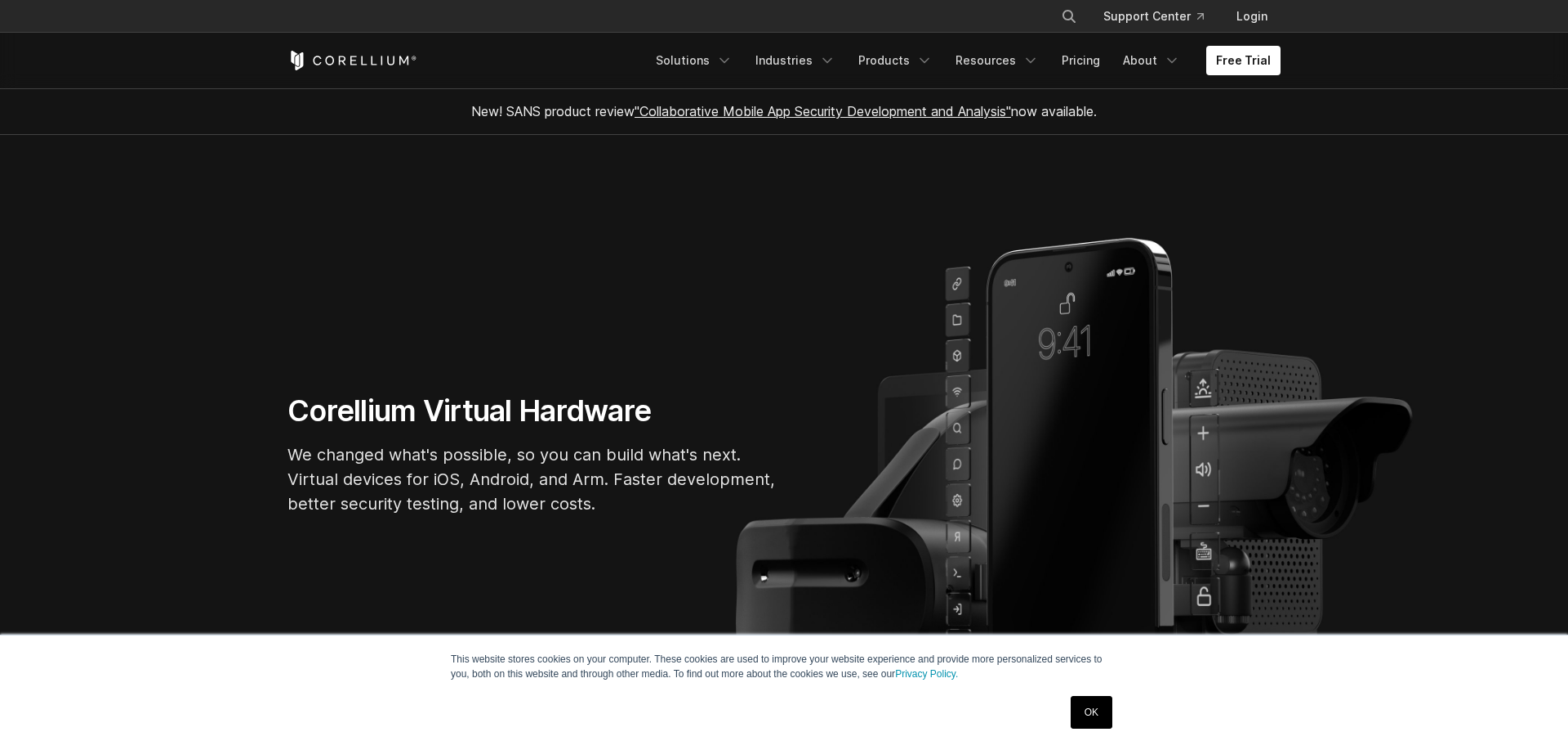
click at [1093, 718] on link "OK" at bounding box center [1091, 712] width 41 height 33
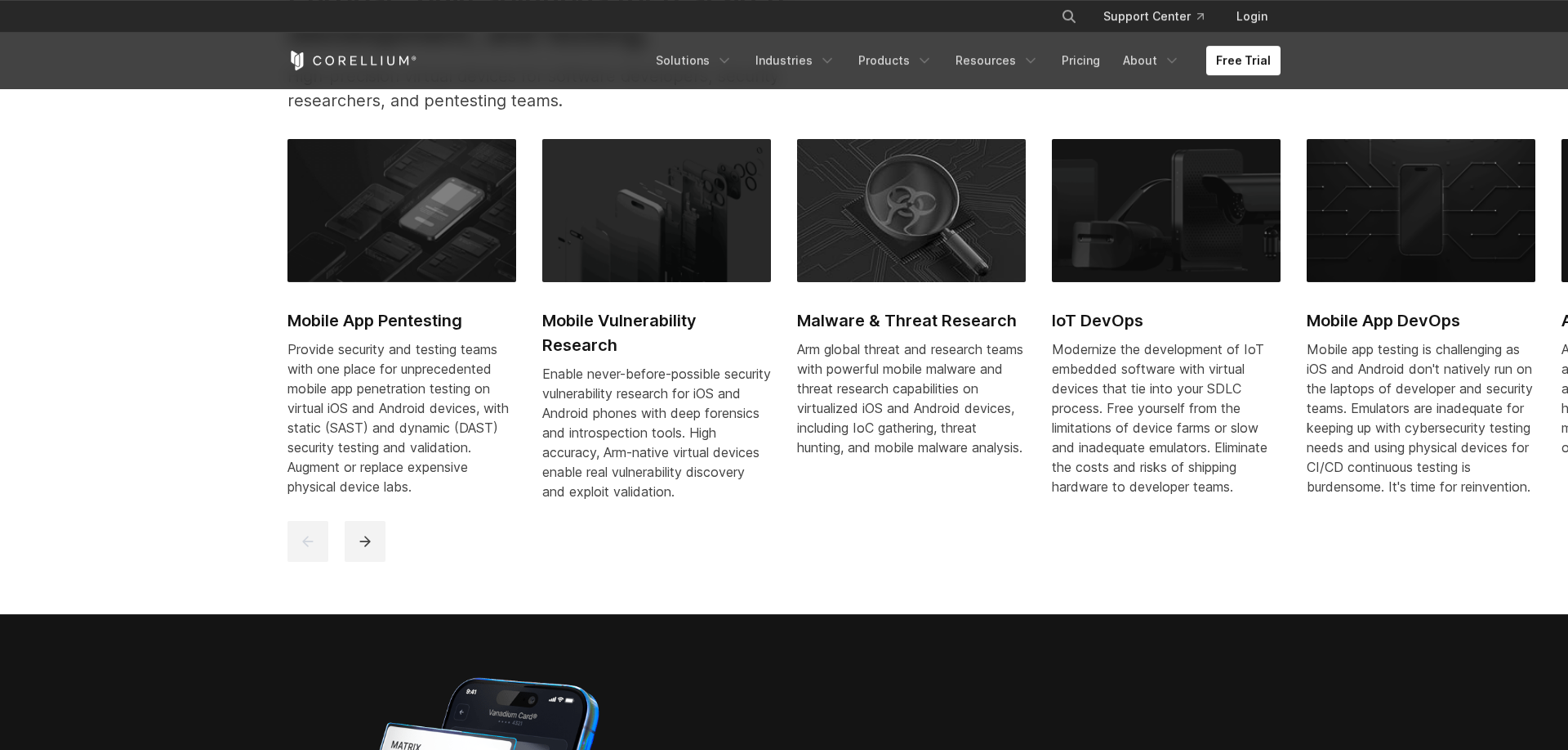
scroll to position [863, 0]
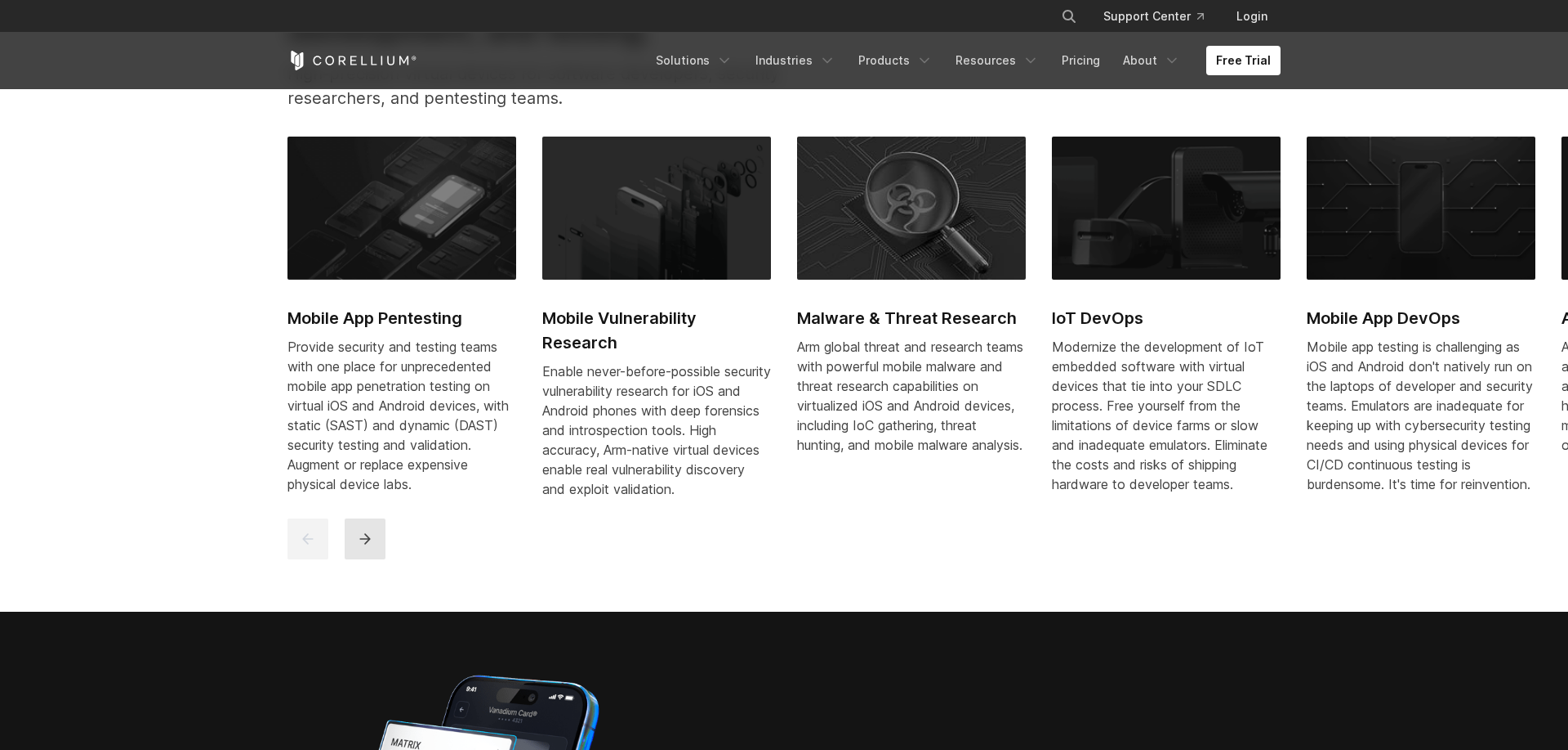
click at [370, 547] on icon "next" at bounding box center [364, 538] width 17 height 17
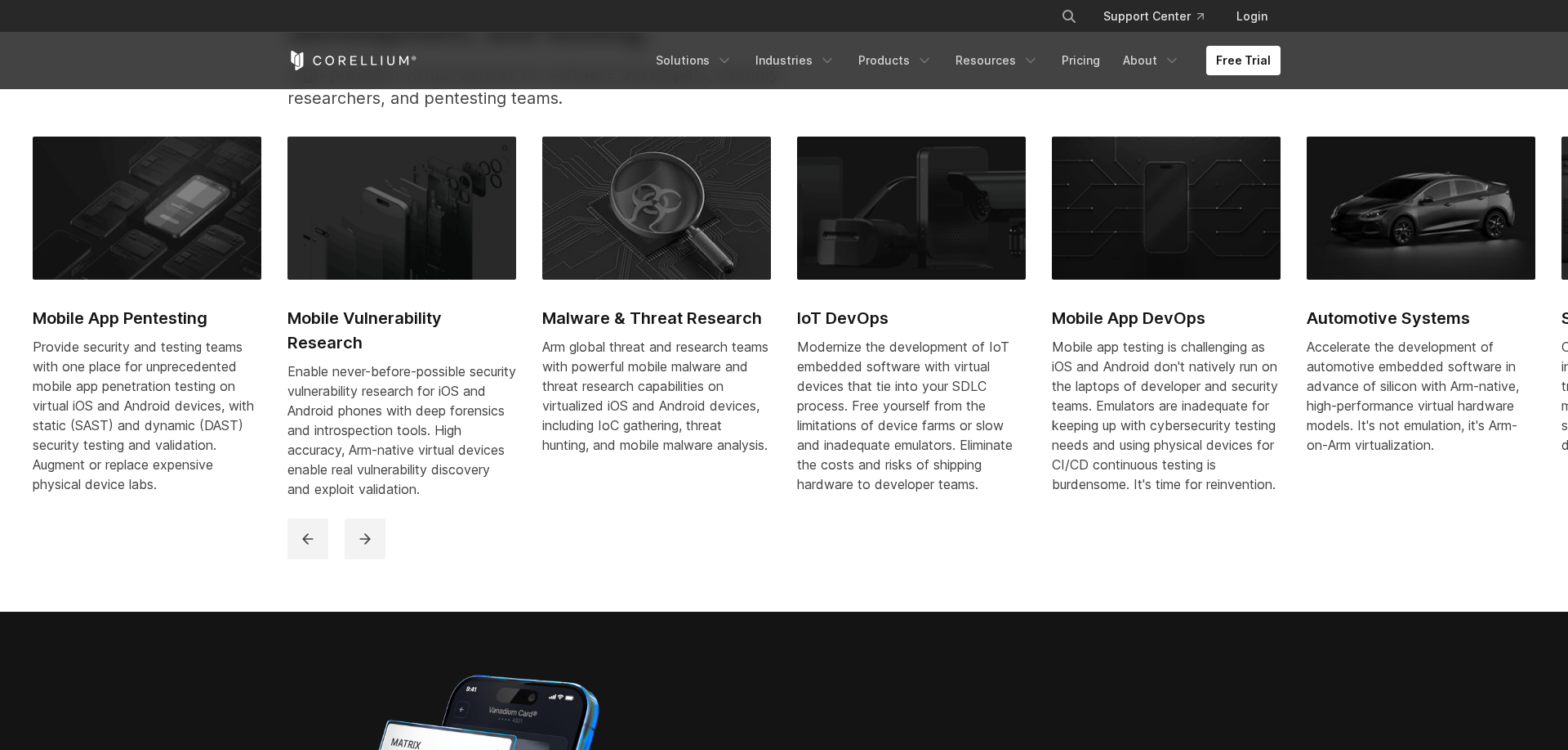
scroll to position [755, 0]
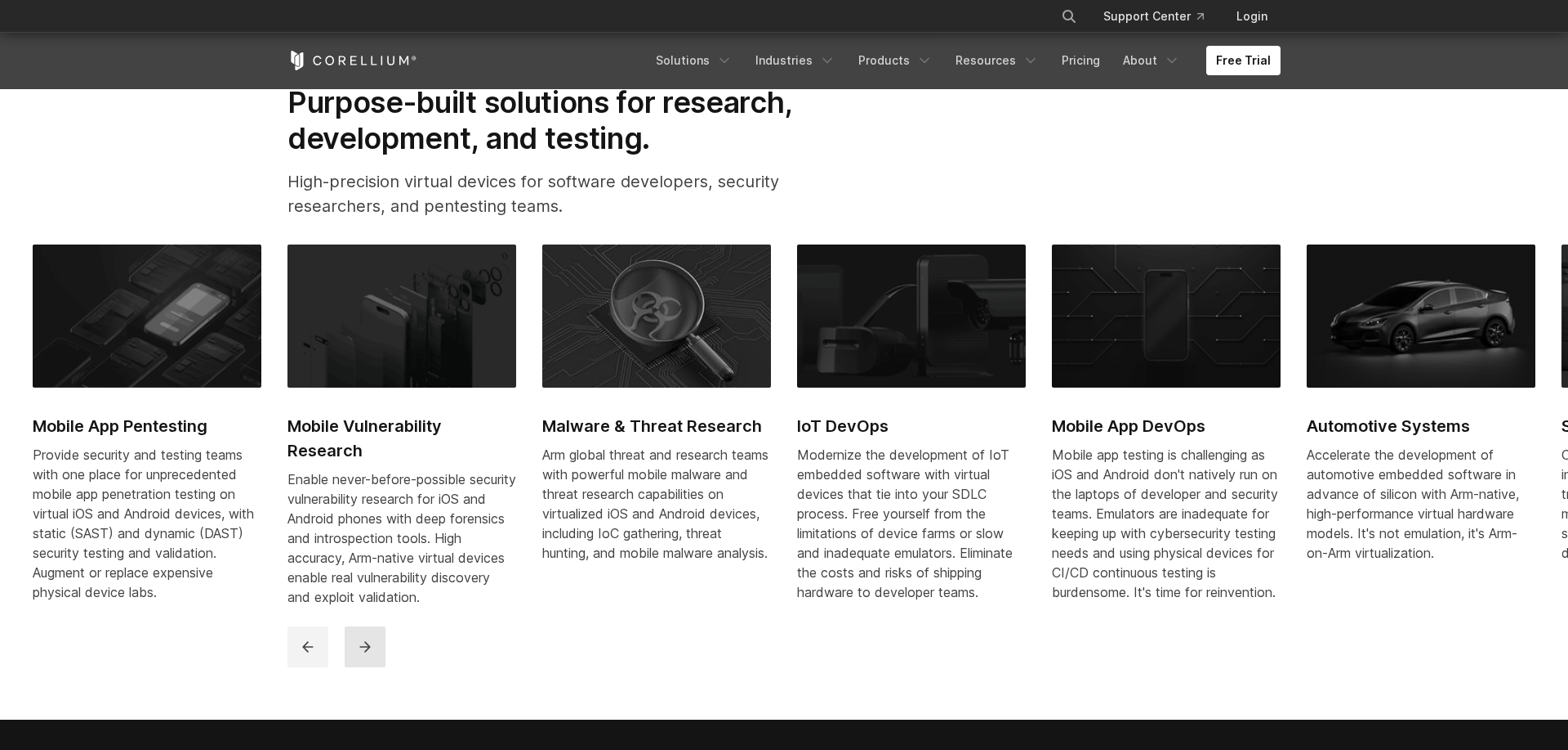
click at [355, 667] on button "next" at bounding box center [364, 646] width 40 height 40
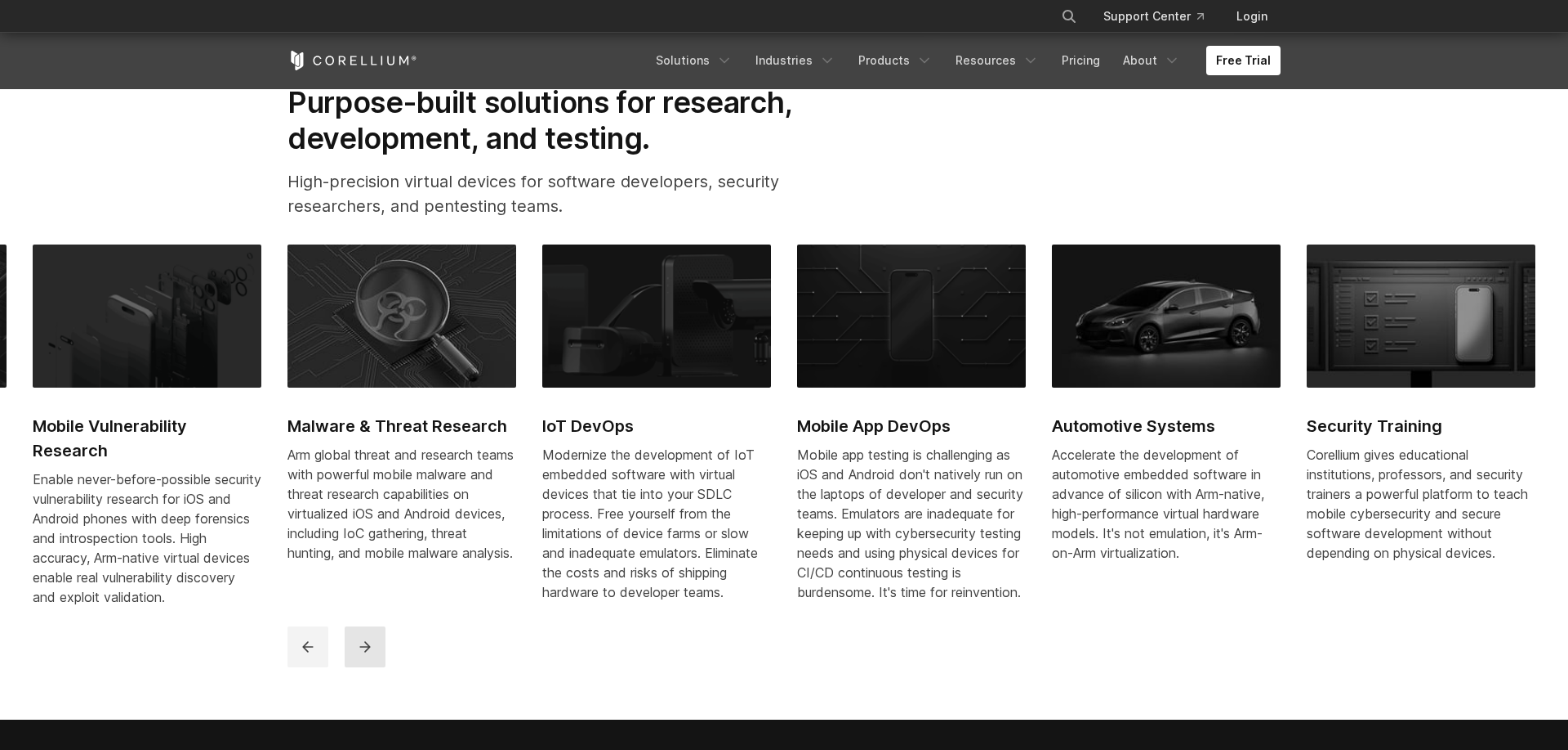
click at [355, 667] on button "next" at bounding box center [364, 646] width 40 height 40
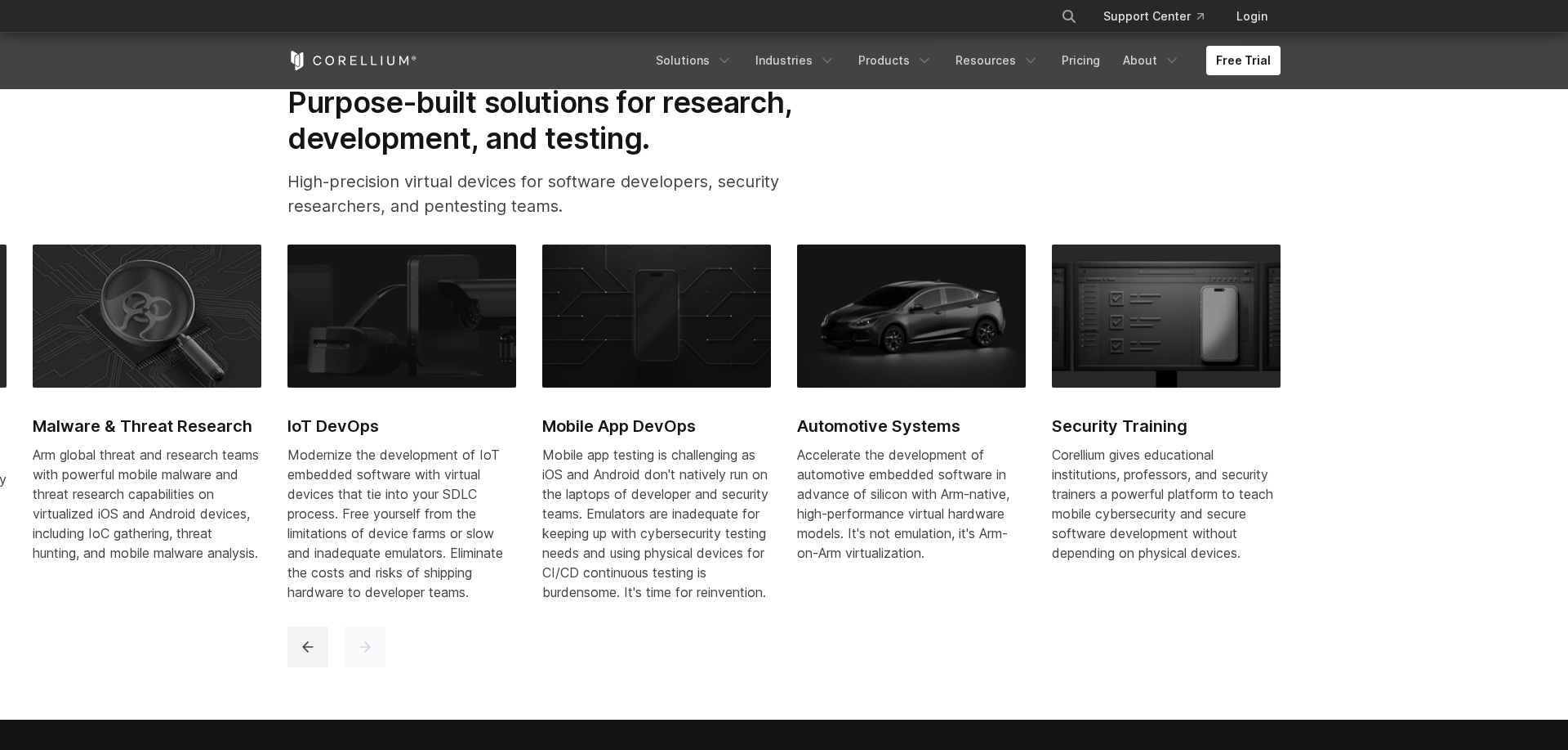
click at [355, 667] on button "next" at bounding box center [364, 646] width 40 height 40
click at [600, 424] on h2 "Mobile App DevOps" at bounding box center [657, 426] width 229 height 25
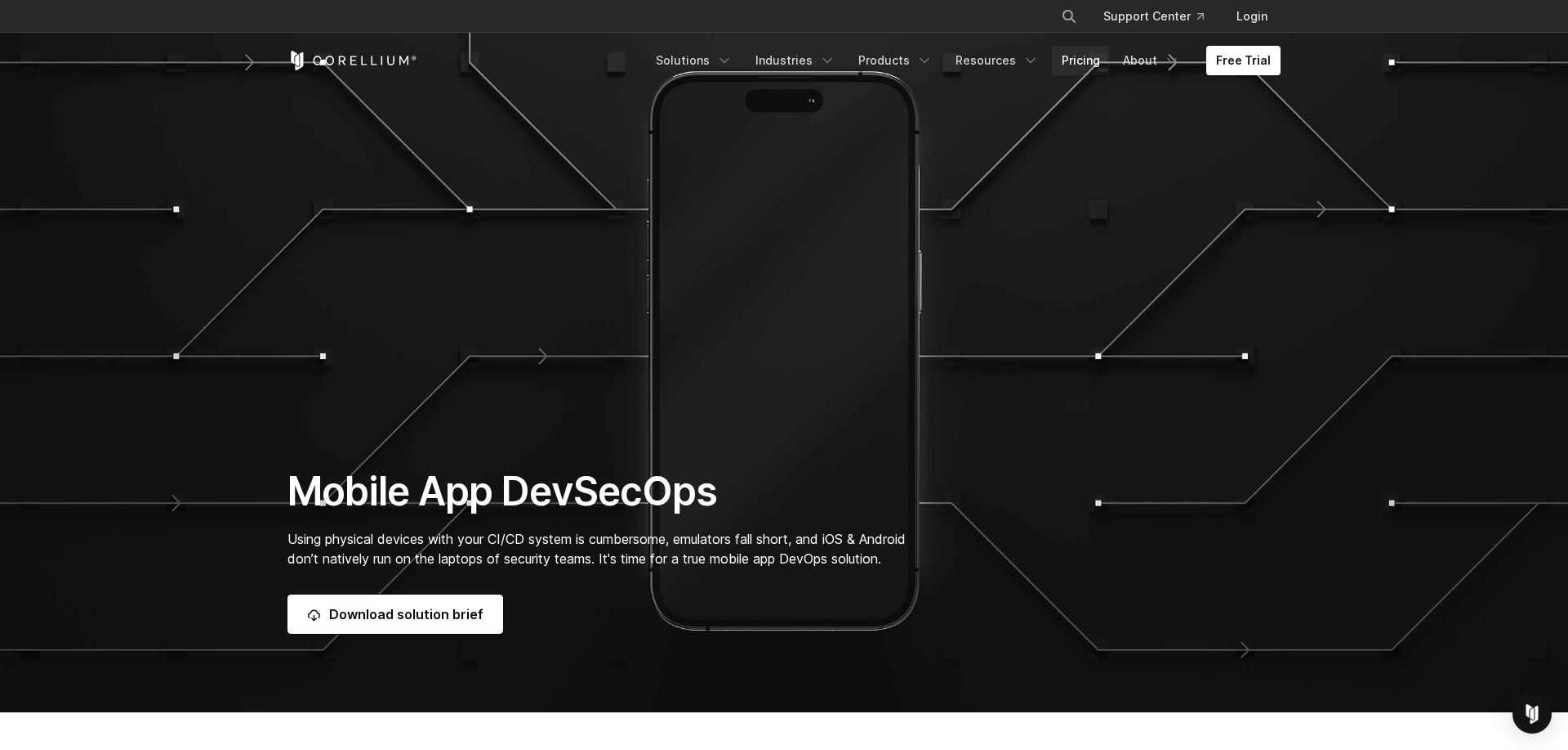
click at [1089, 61] on link "Pricing" at bounding box center [1080, 60] width 58 height 30
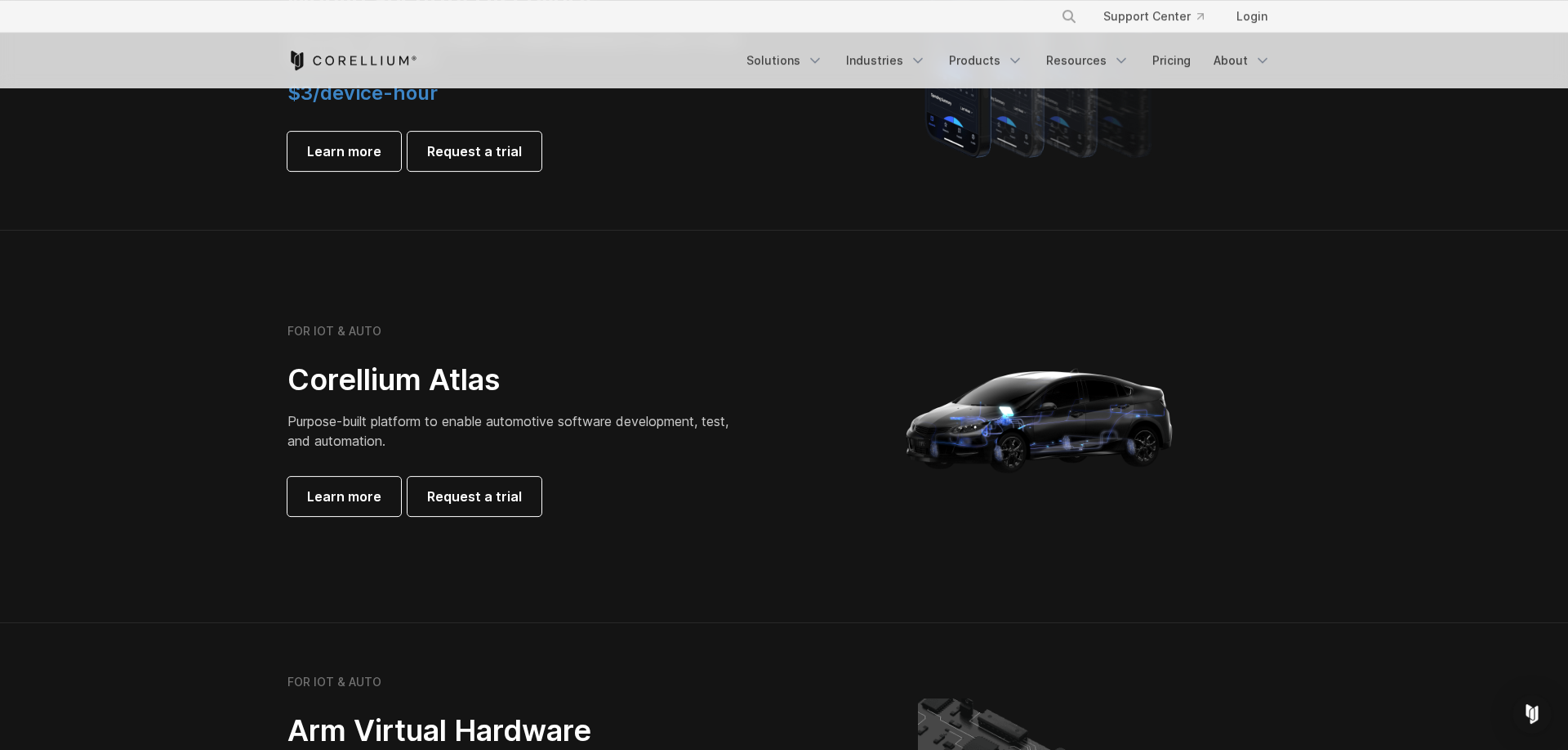
scroll to position [1511, 0]
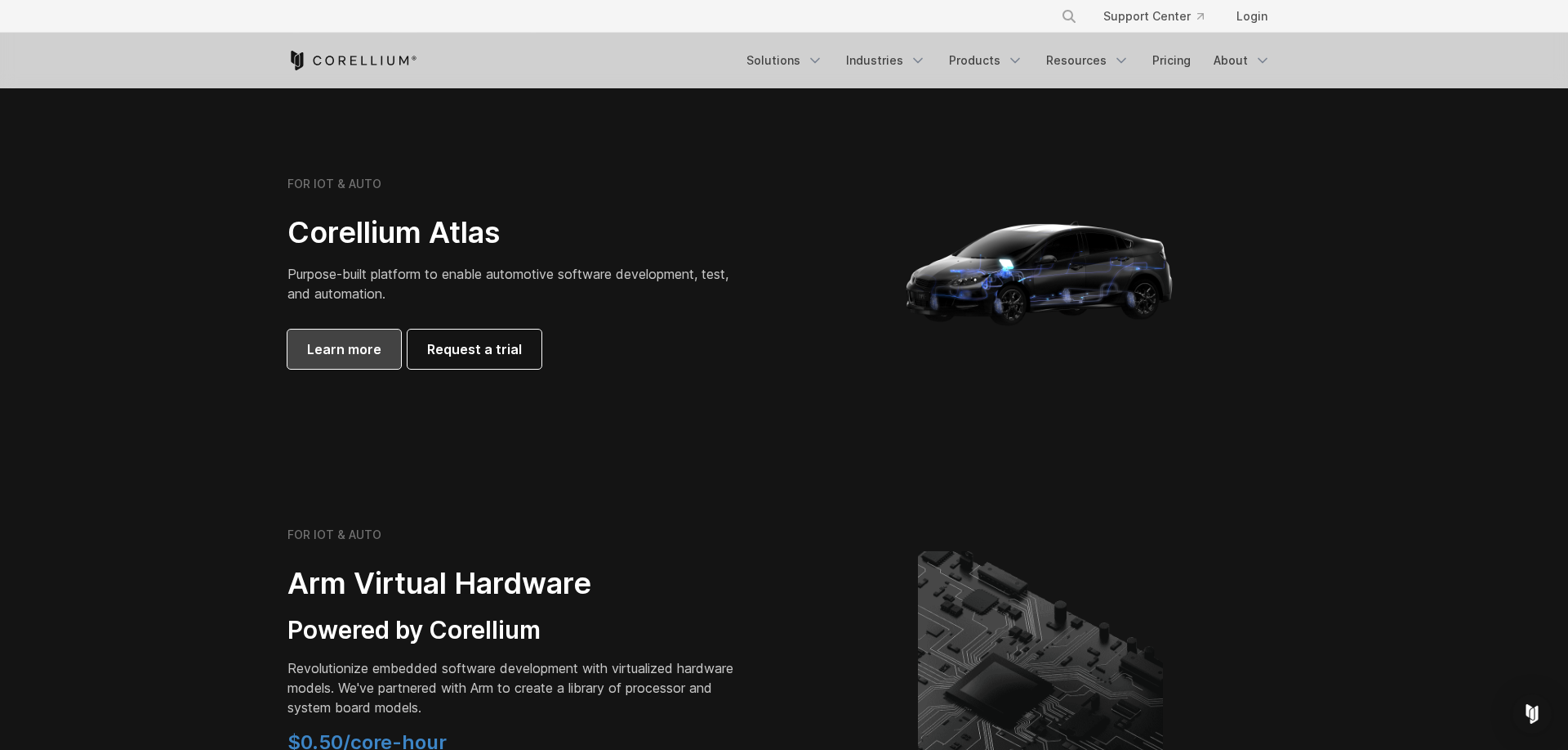
click at [357, 352] on span "Learn more" at bounding box center [344, 349] width 74 height 20
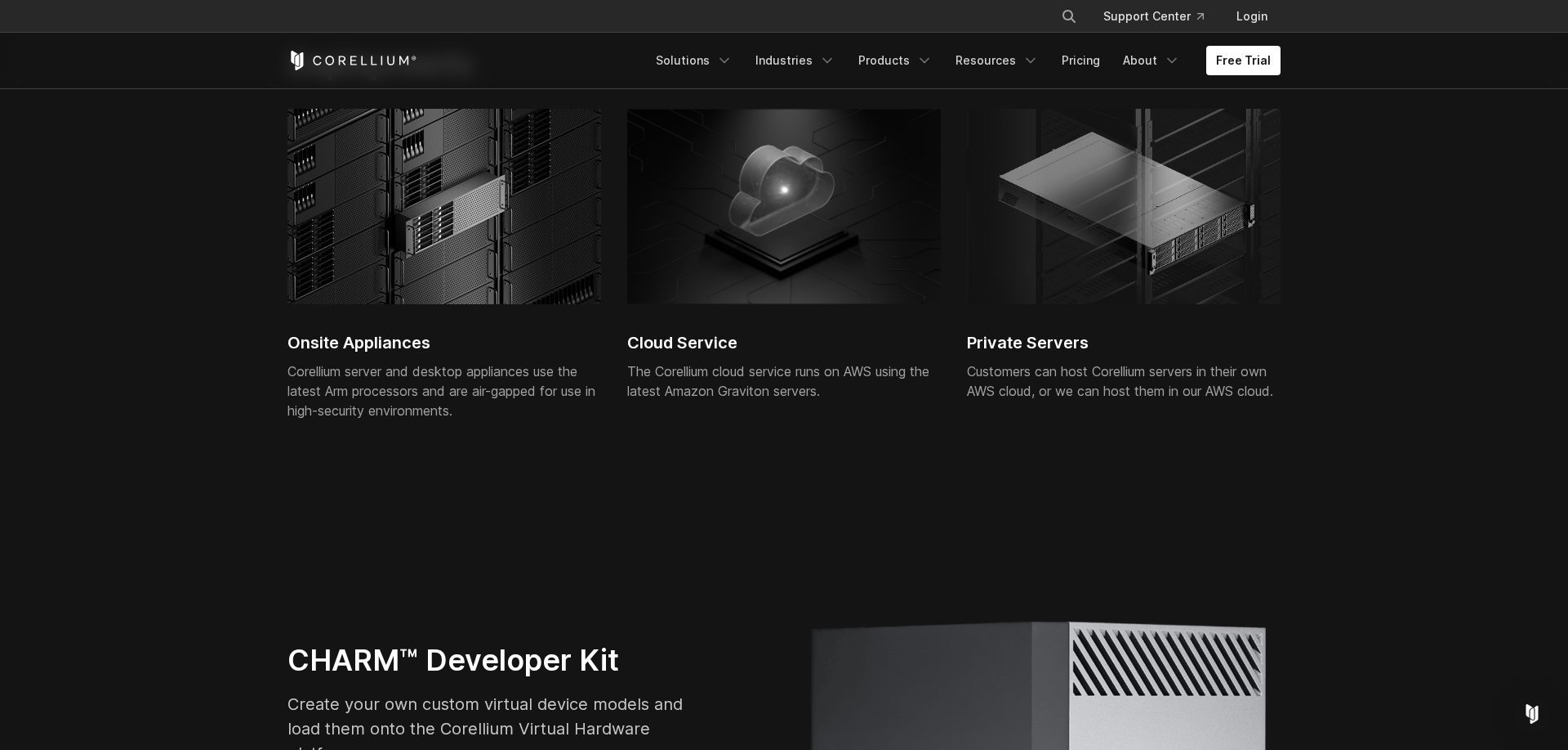
scroll to position [3021, 0]
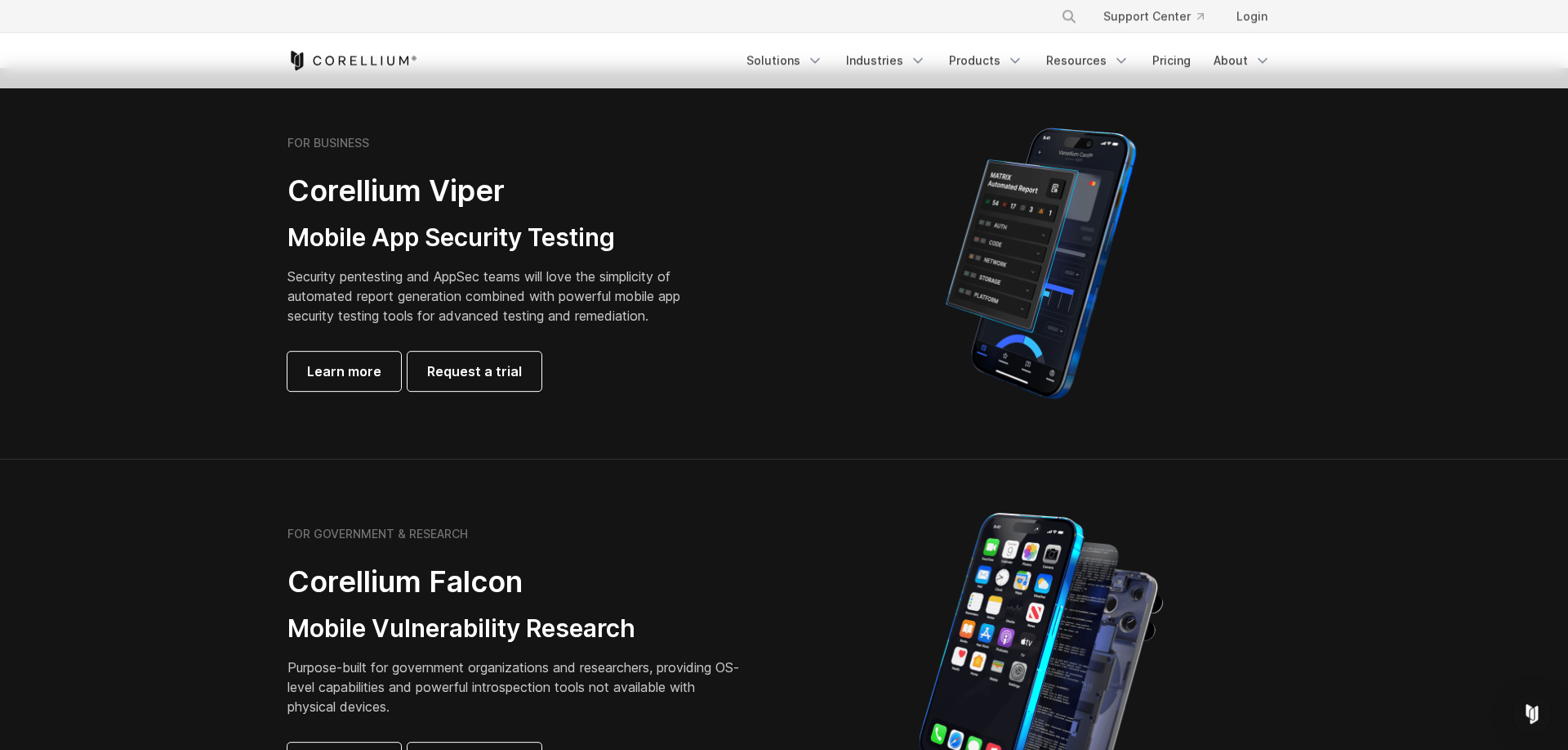
scroll to position [323, 0]
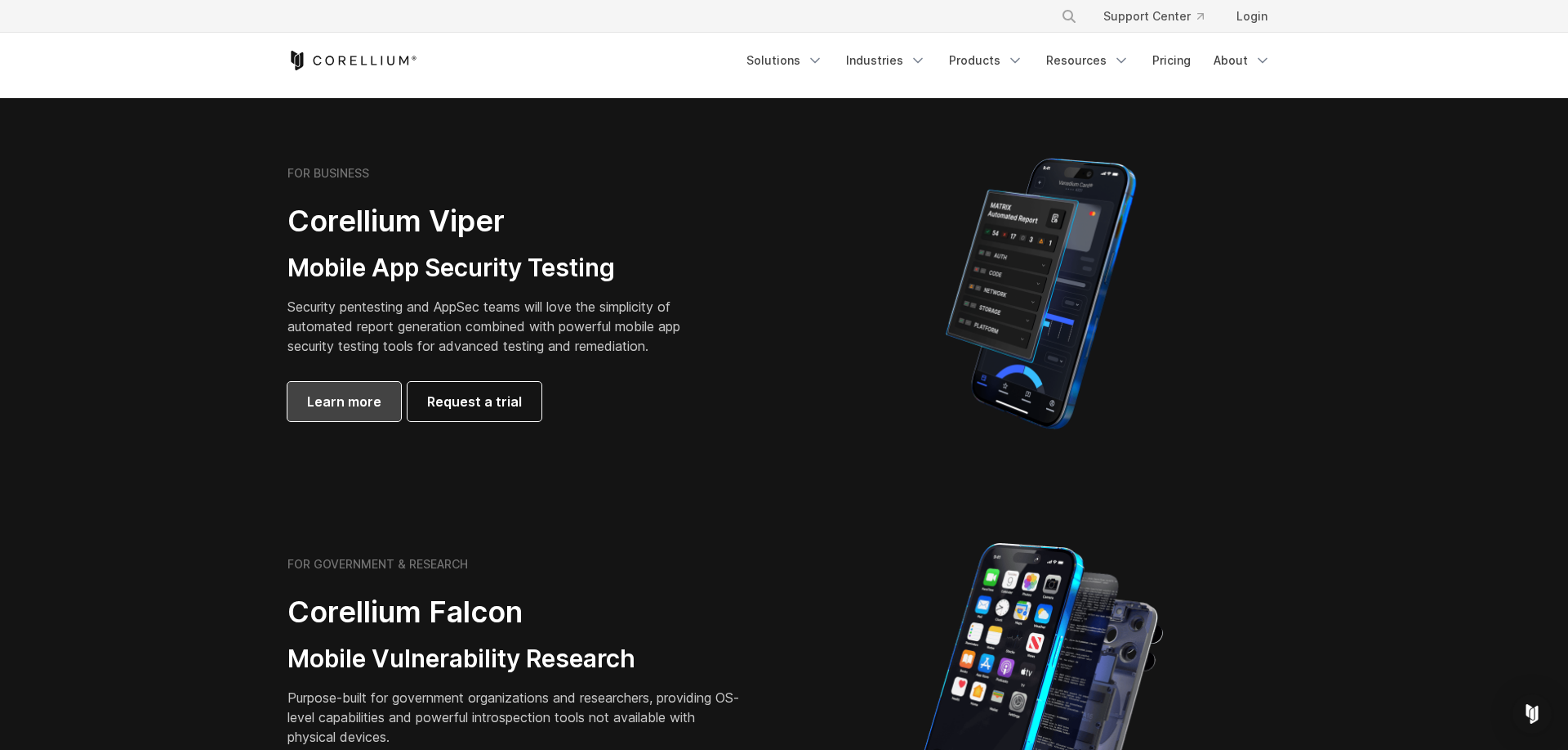
click at [327, 407] on span "Learn more" at bounding box center [344, 401] width 74 height 20
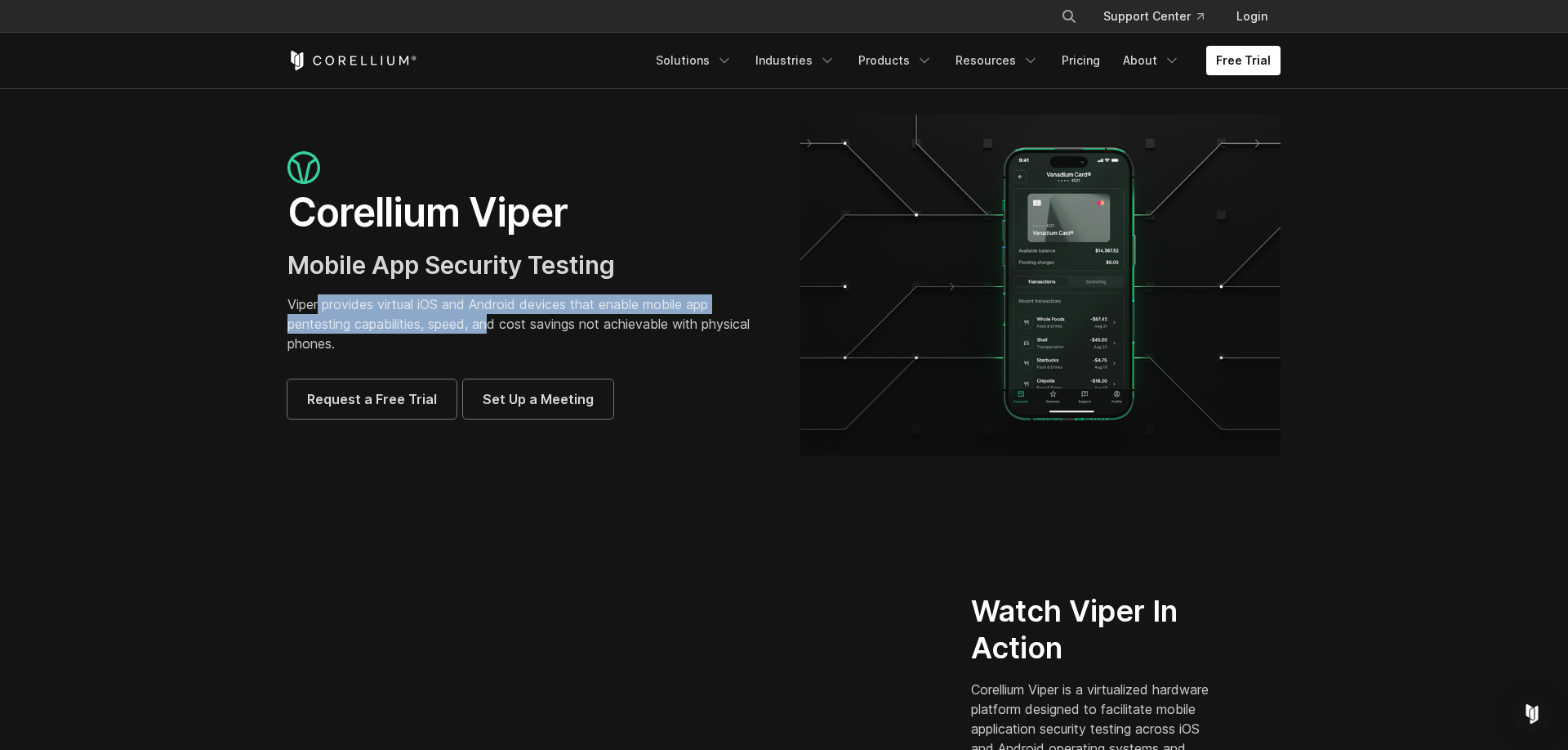
drag, startPoint x: 320, startPoint y: 307, endPoint x: 490, endPoint y: 329, distance: 171.4
click at [490, 329] on p "Viper provides virtual iOS and Android devices that enable mobile app pentestin…" at bounding box center [528, 324] width 481 height 59
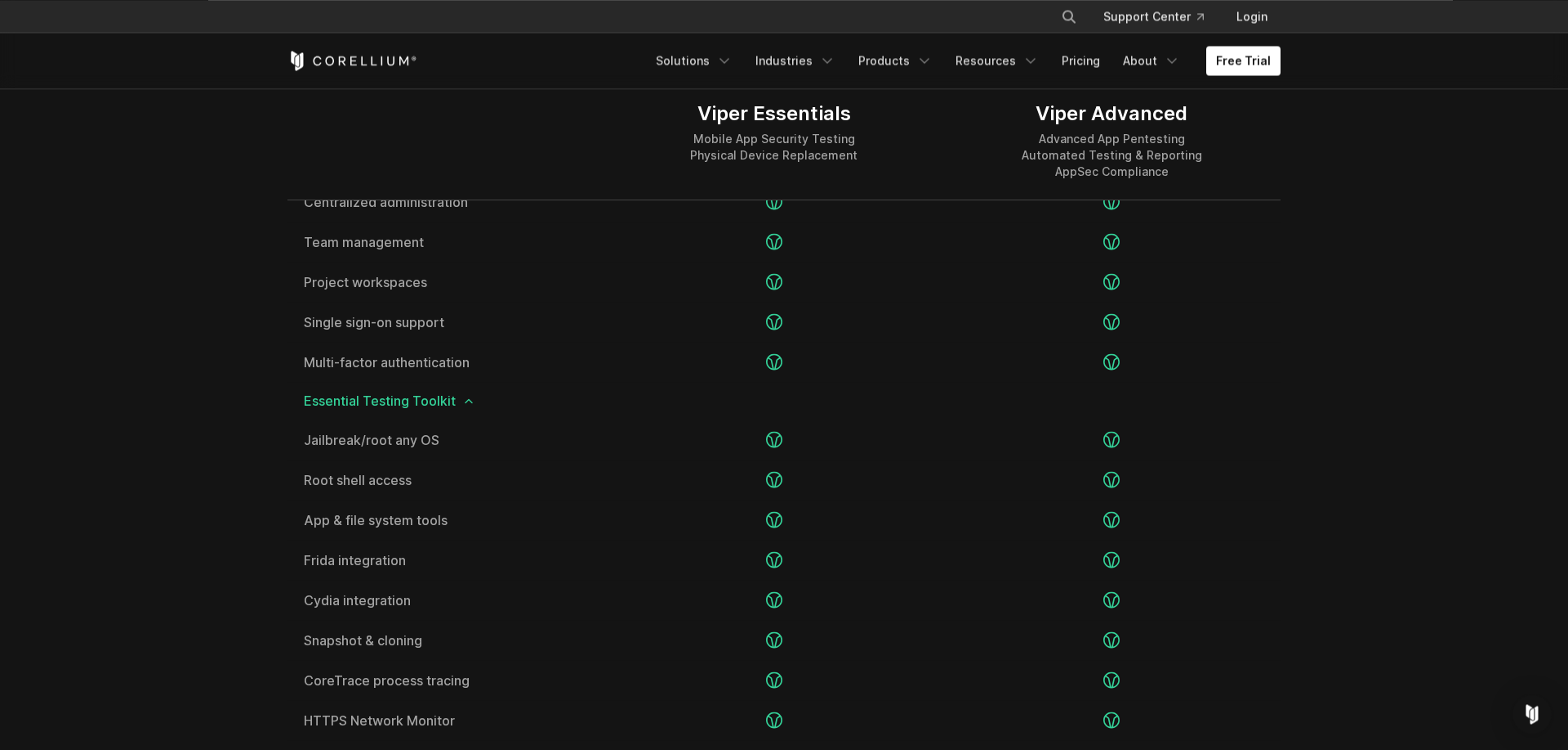
scroll to position [2158, 0]
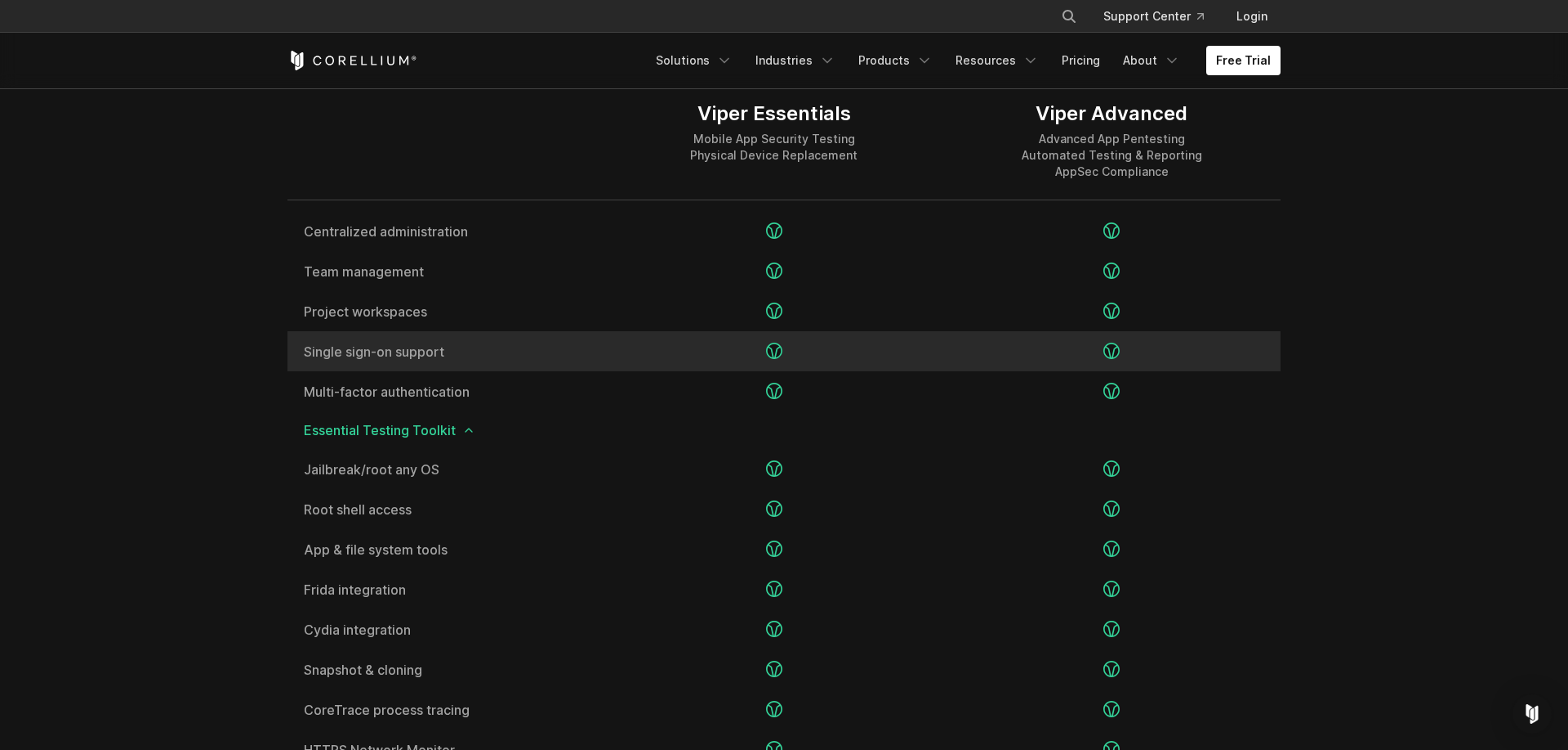
click at [385, 341] on div "Single sign-on support" at bounding box center [446, 351] width 318 height 40
click at [419, 349] on span "Single sign-on support" at bounding box center [446, 351] width 285 height 13
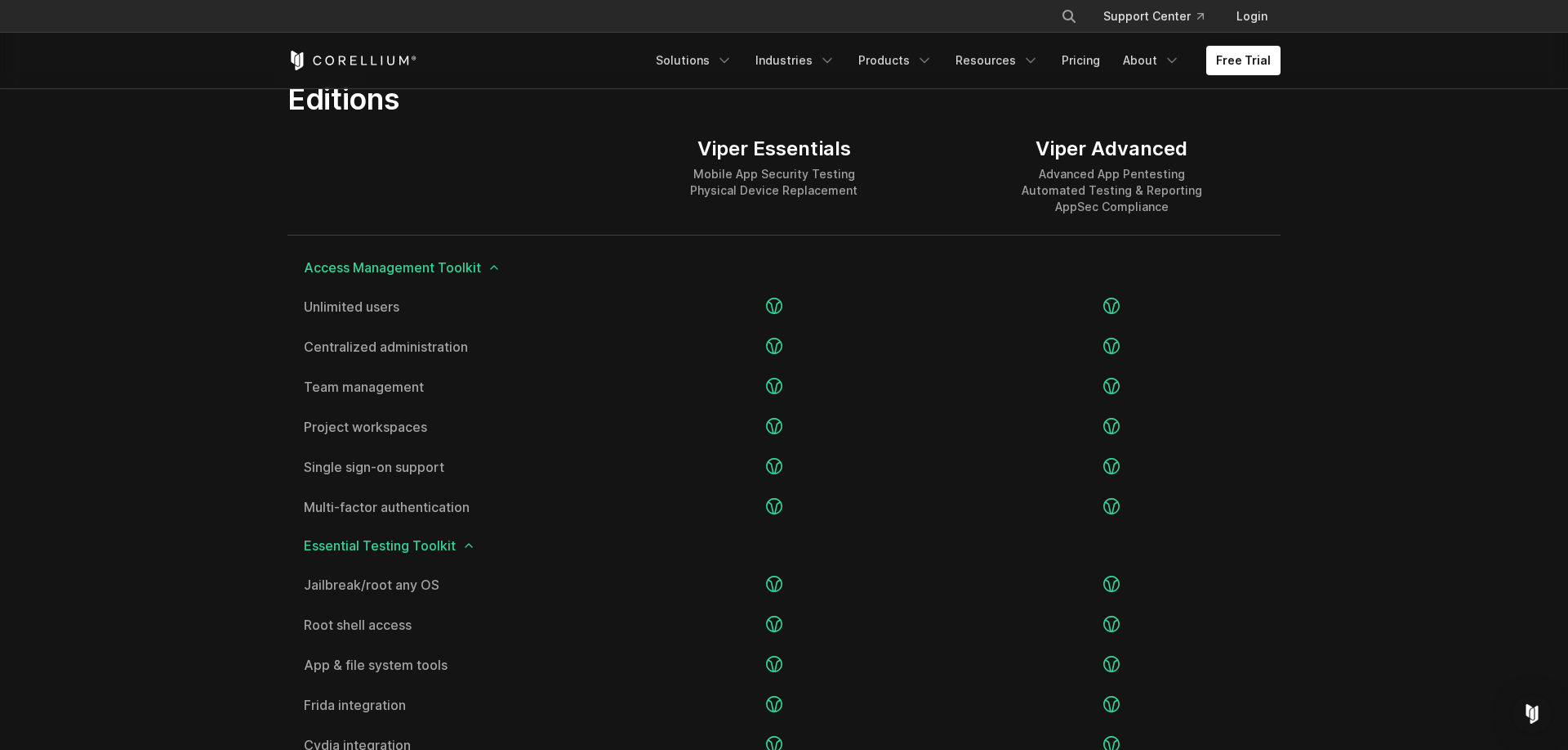
scroll to position [2050, 0]
